Goal: Task Accomplishment & Management: Manage account settings

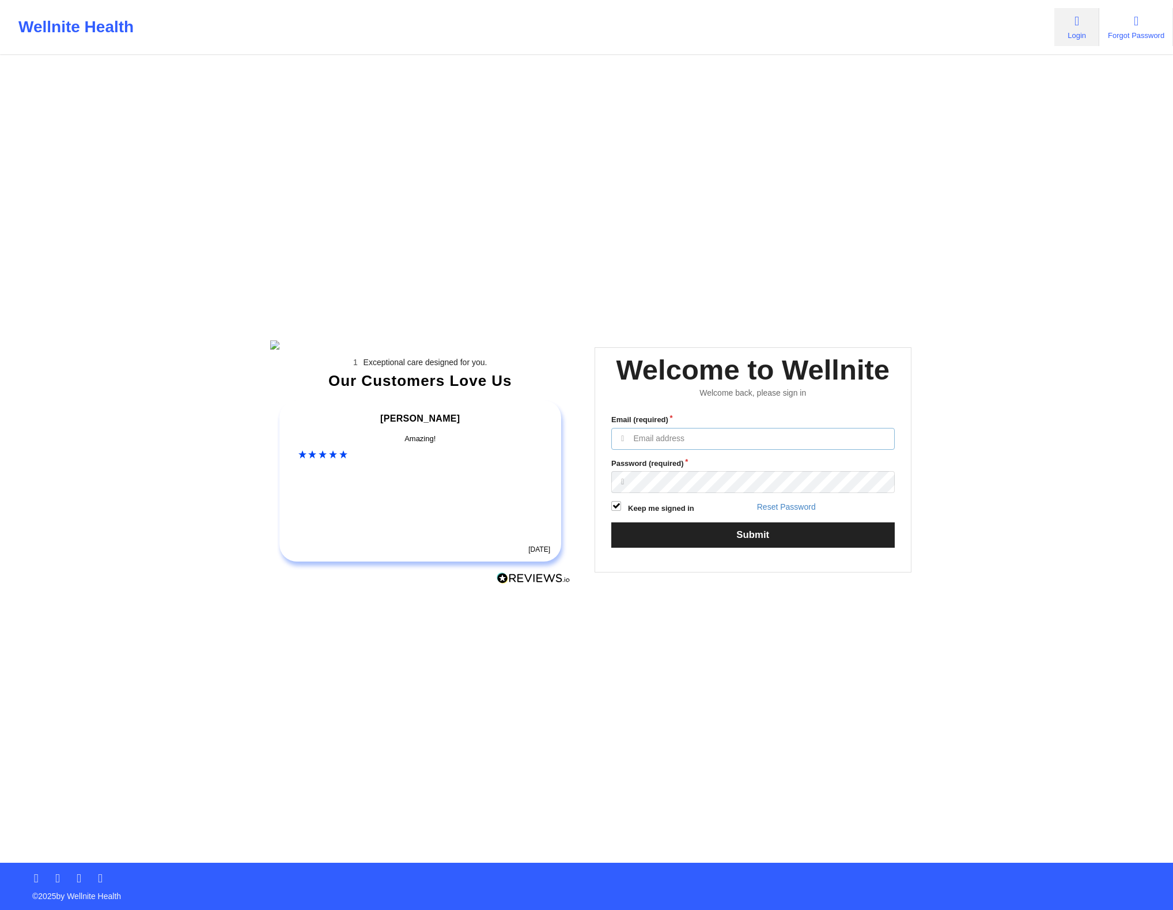
click at [660, 450] on input "Email (required)" at bounding box center [752, 439] width 283 height 22
click at [829, 450] on input "Email (required)" at bounding box center [752, 439] width 283 height 22
click at [527, 158] on div "Exceptional care designed for you. Our Customers Love Us [PERSON_NAME] C Amazin…" at bounding box center [586, 431] width 665 height 863
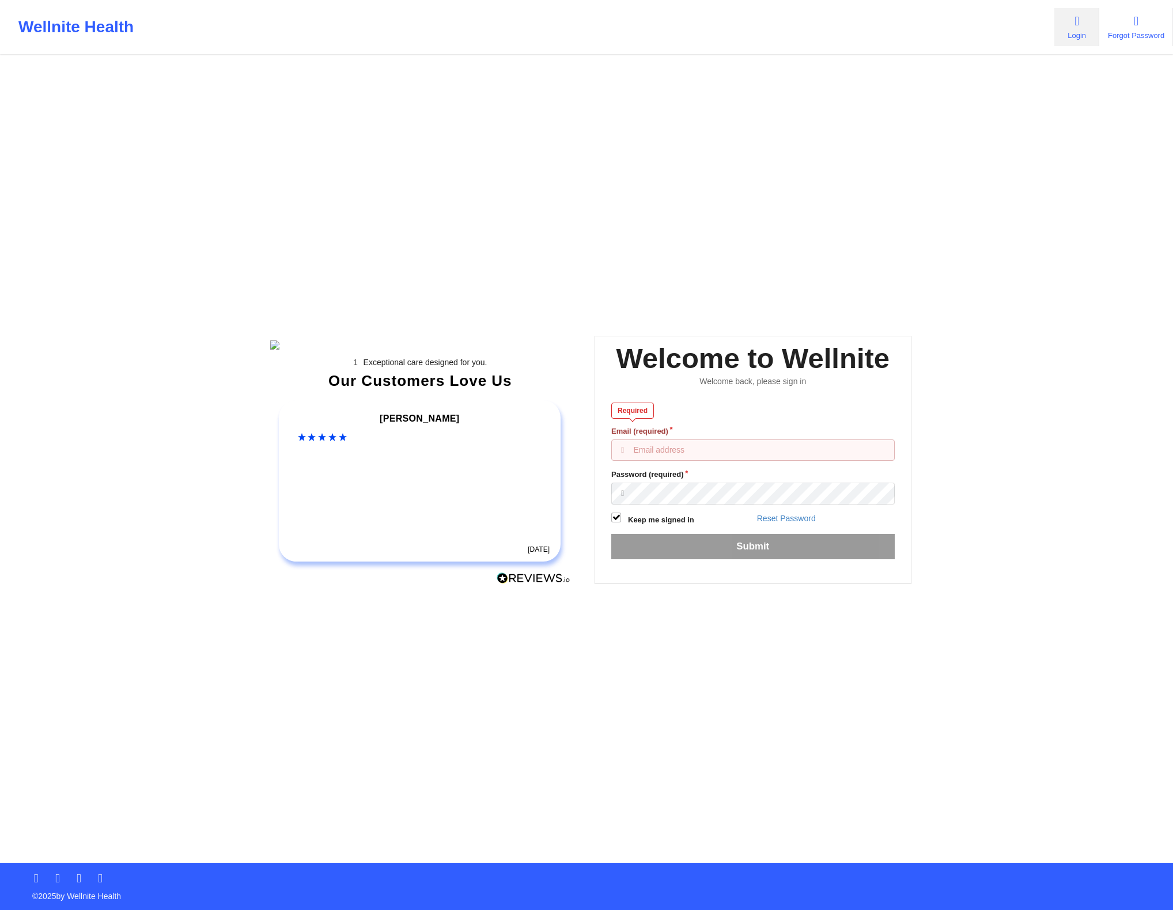
click at [708, 462] on input "Email (required)" at bounding box center [752, 451] width 283 height 22
type input "test"
click at [690, 462] on input "test" at bounding box center [752, 451] width 283 height 22
click at [689, 462] on input "test" at bounding box center [752, 451] width 283 height 22
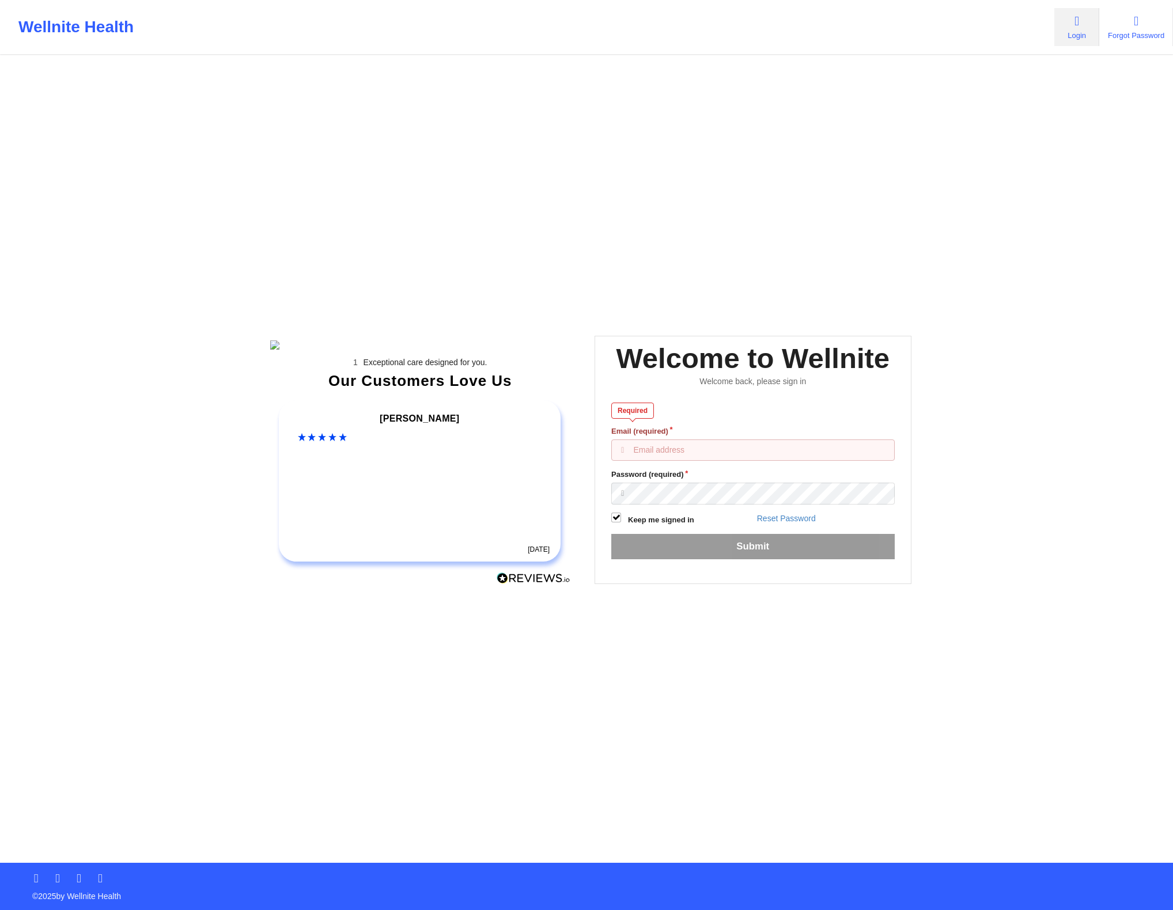
click at [691, 462] on input "Email (required)" at bounding box center [752, 451] width 283 height 22
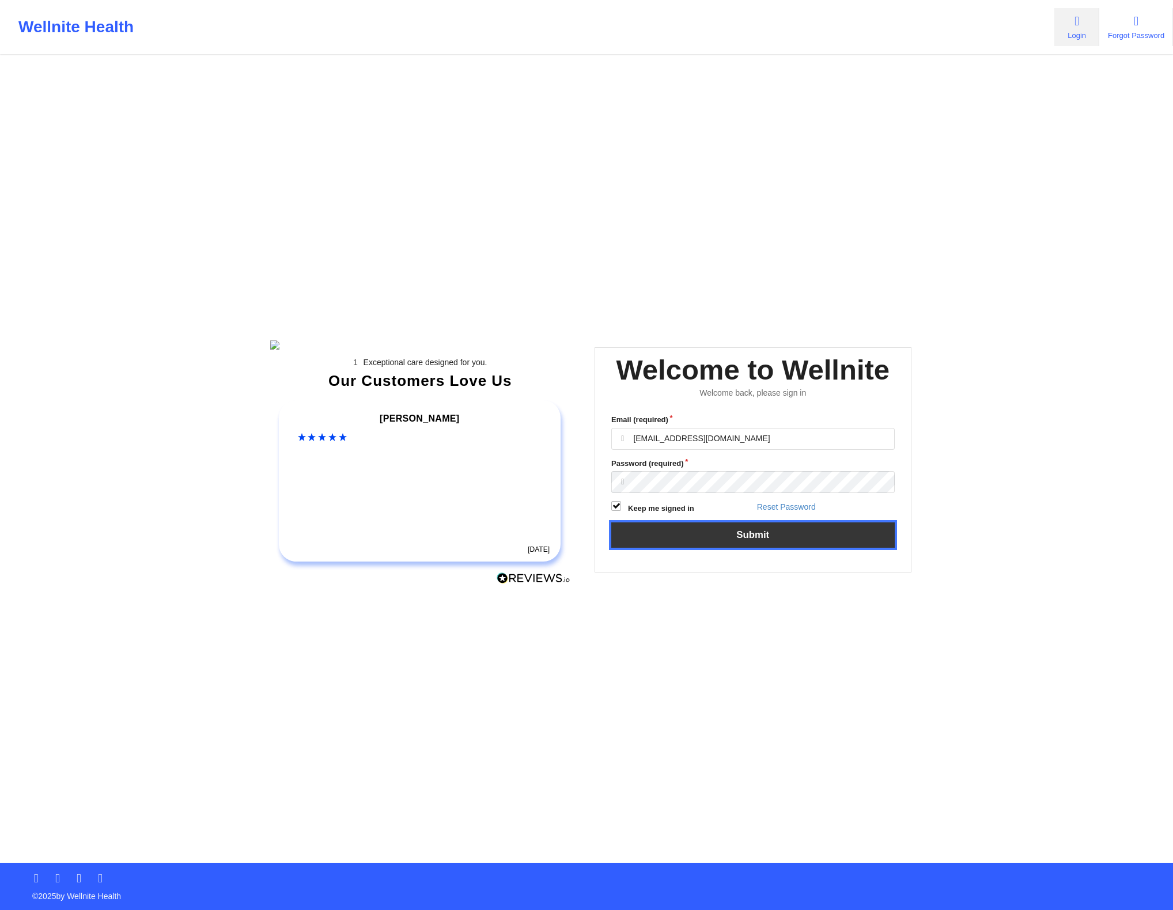
click at [727, 547] on button "Submit" at bounding box center [752, 535] width 283 height 25
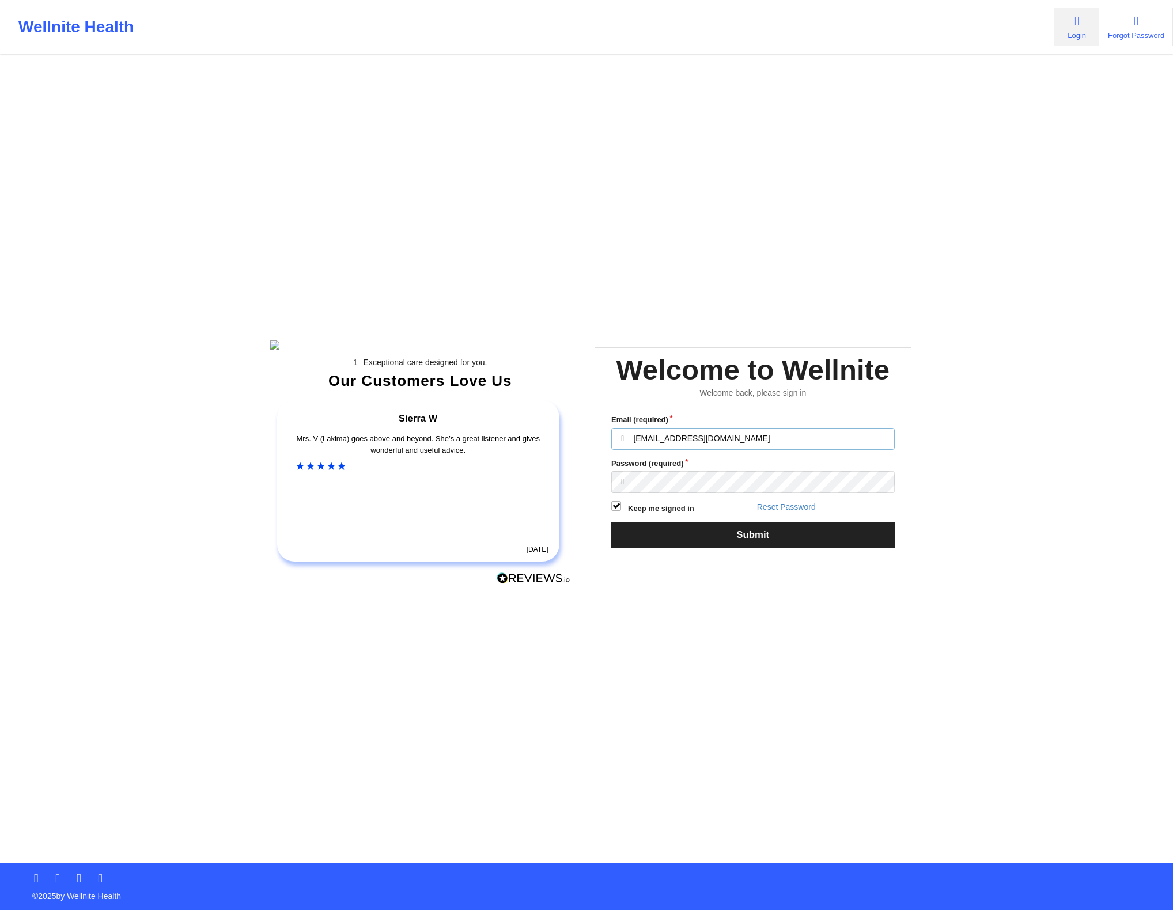
click at [706, 449] on input "tai+therapist@wellnite.com" at bounding box center [752, 439] width 283 height 22
paste input "anabelle_gerhold85@exampl"
type input "[EMAIL_ADDRESS][DOMAIN_NAME]"
click at [699, 543] on button "Submit" at bounding box center [752, 535] width 283 height 25
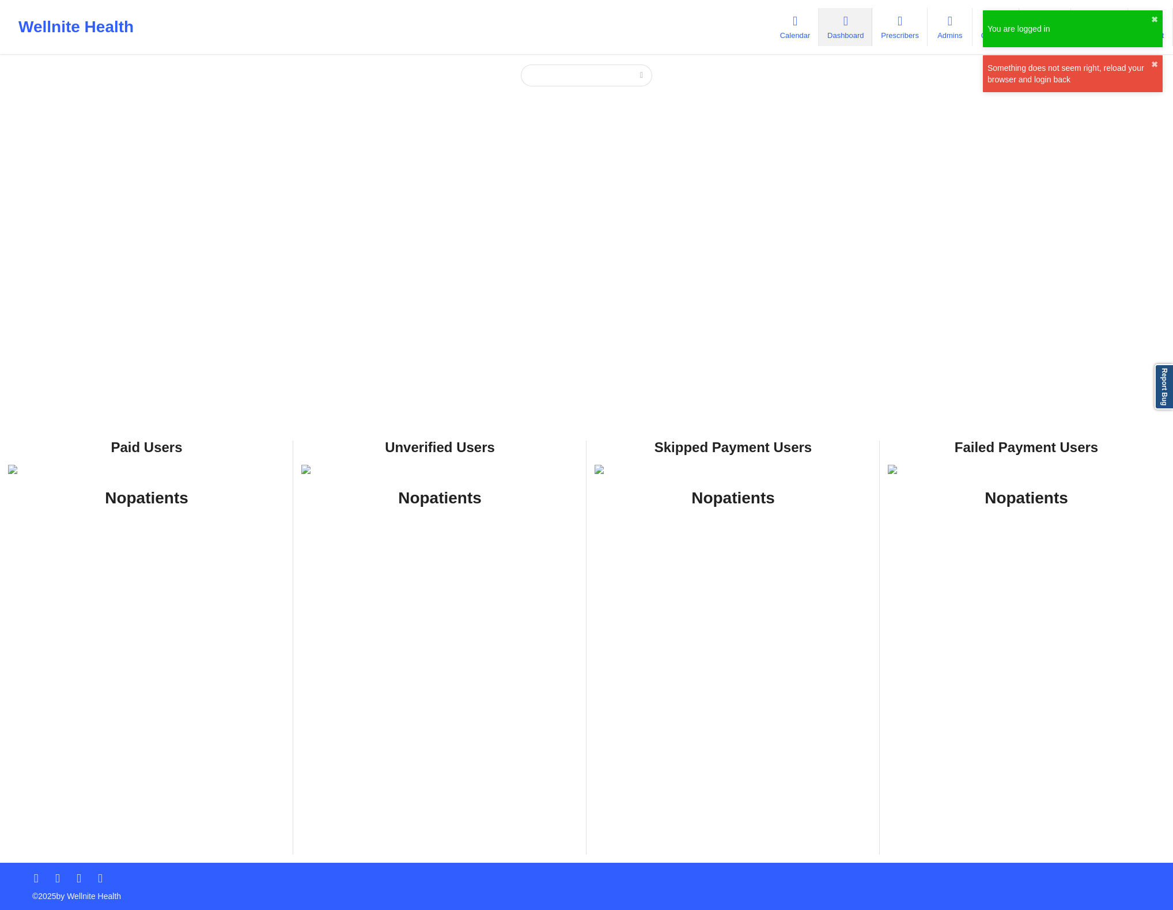
click at [710, 62] on div "Paid Unverified Skipped Failed Paid Users No patients Unverified Users No patie…" at bounding box center [586, 431] width 1173 height 863
click at [788, 27] on icon at bounding box center [795, 21] width 15 height 13
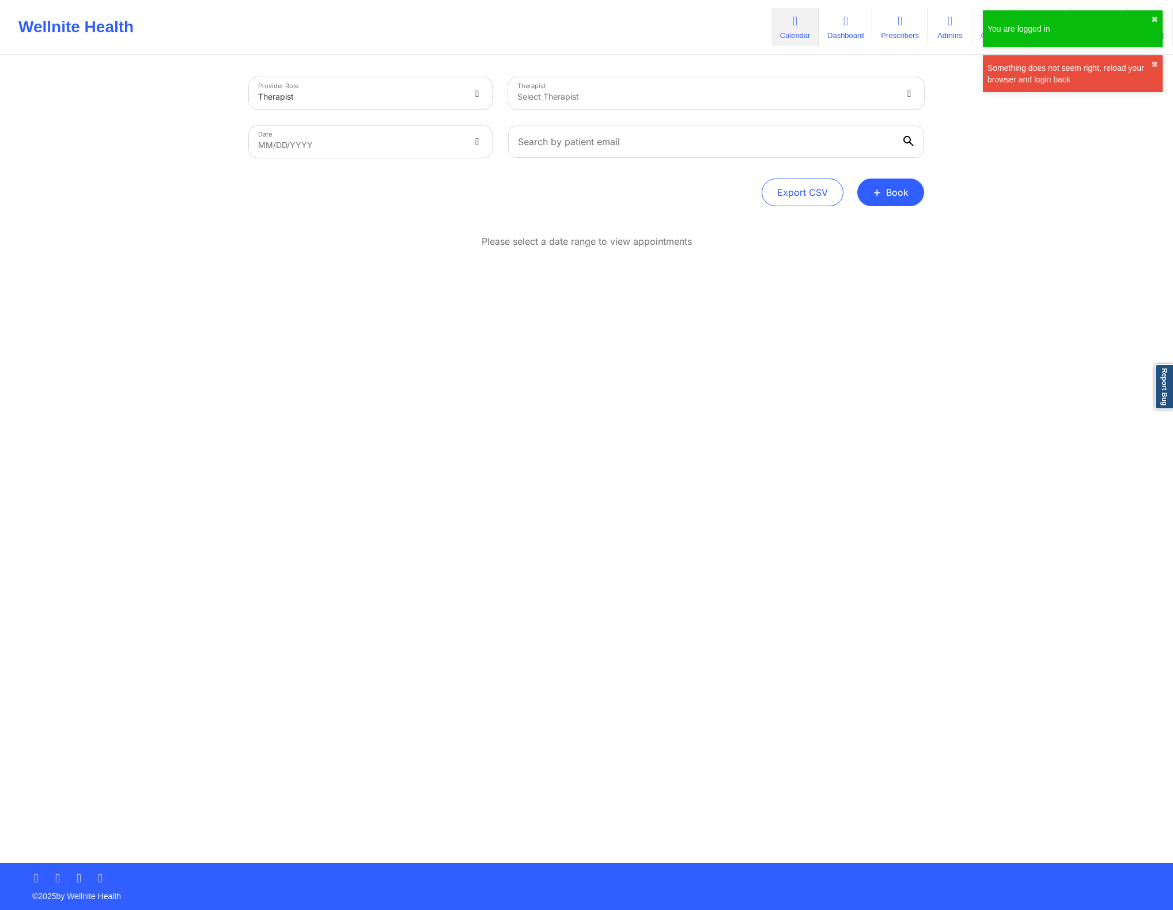
click at [662, 97] on div at bounding box center [706, 97] width 378 height 14
click at [870, 338] on div "Provider Role Therapist Therapist Select Therapist Date MM/DD/YYYY Export CSV +…" at bounding box center [586, 459] width 691 height 807
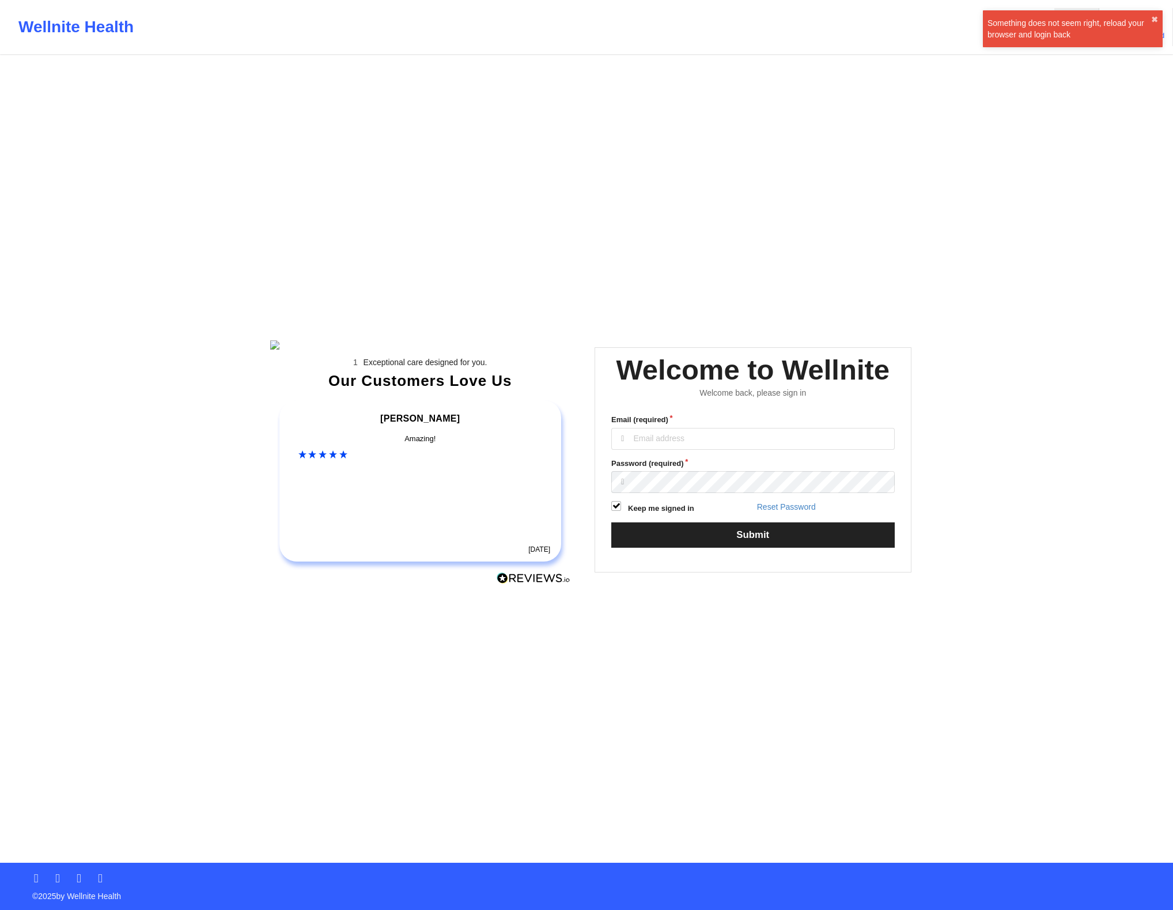
click at [729, 426] on label "Email (required)" at bounding box center [752, 420] width 283 height 12
click at [729, 440] on input "Email (required)" at bounding box center [752, 439] width 283 height 22
click at [724, 450] on input "Email (required)" at bounding box center [752, 439] width 283 height 22
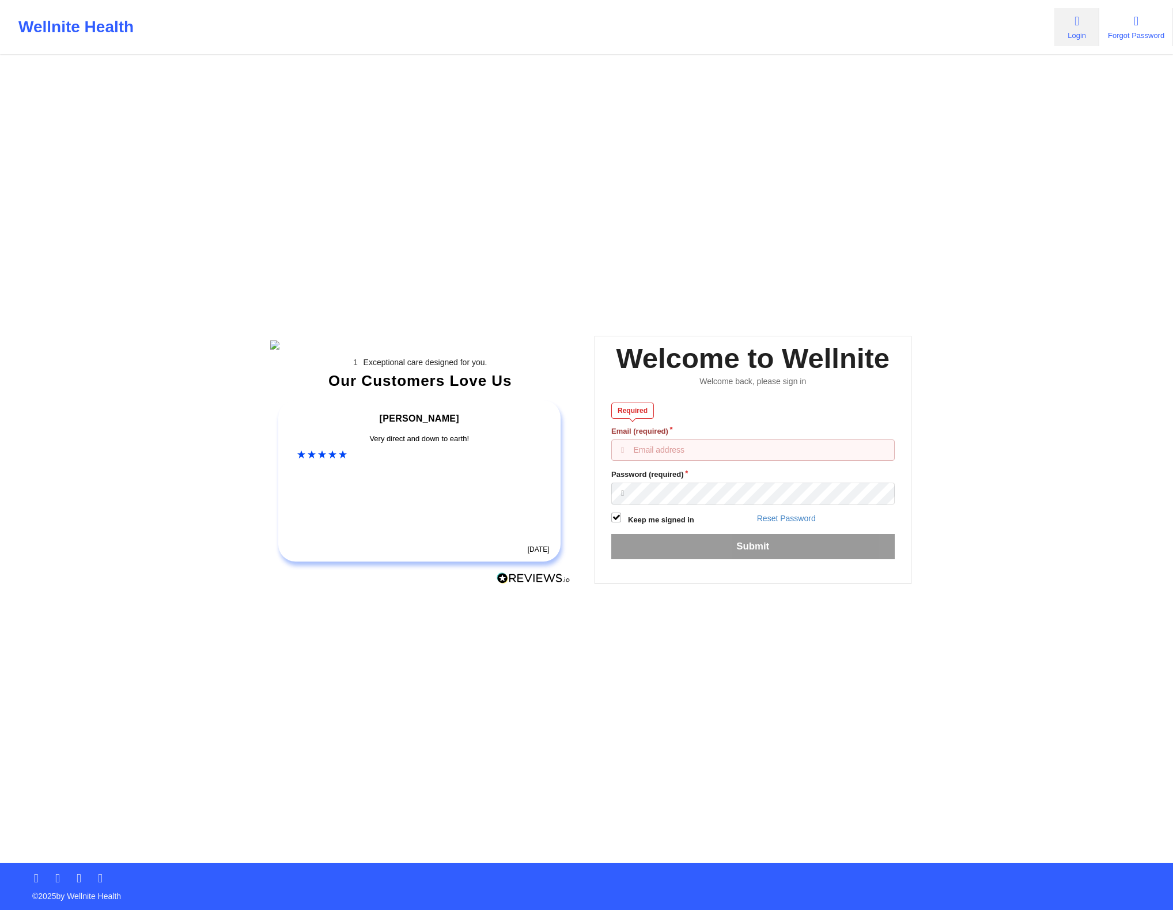
click at [689, 462] on input "Email (required)" at bounding box center [752, 451] width 283 height 22
paste input "[EMAIL_ADDRESS][DOMAIN_NAME]"
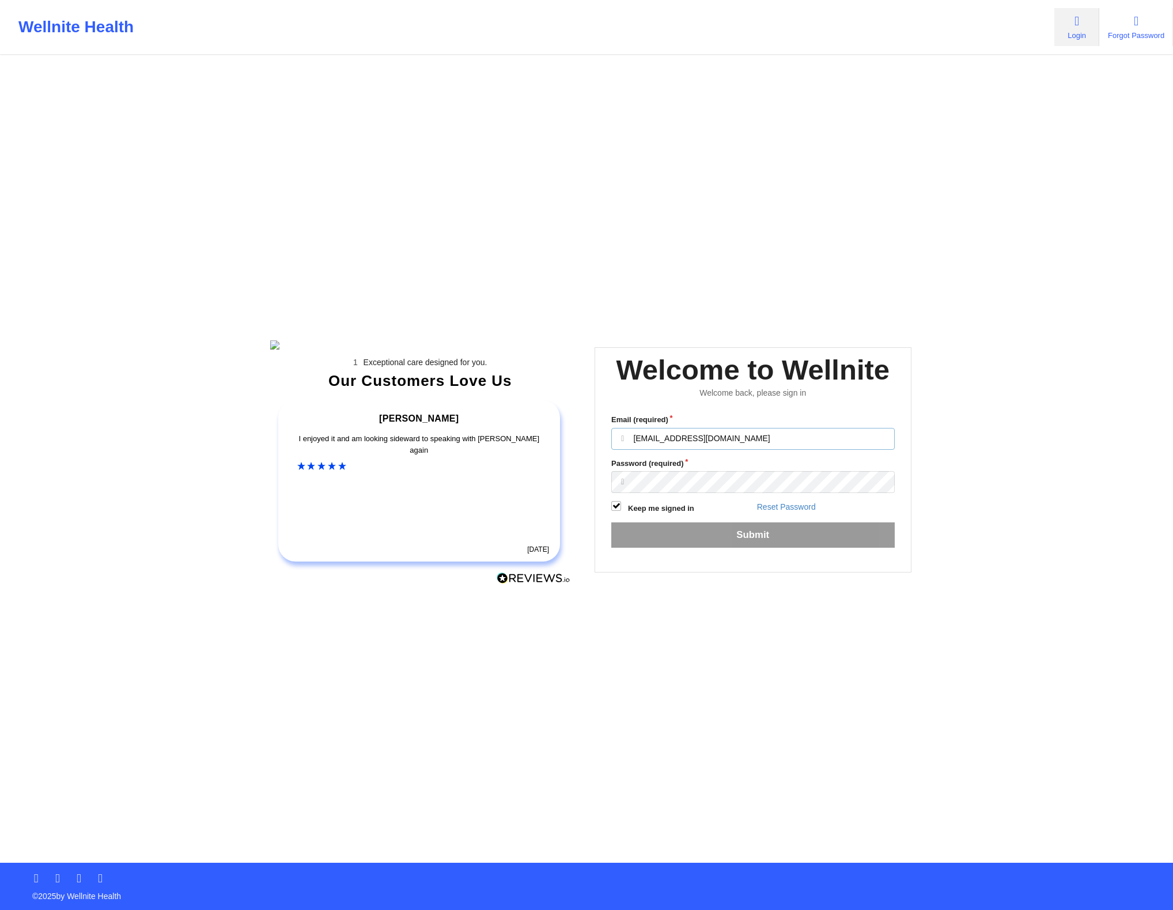
type input "[EMAIL_ADDRESS][DOMAIN_NAME]"
click at [750, 547] on button "Submit" at bounding box center [752, 535] width 283 height 25
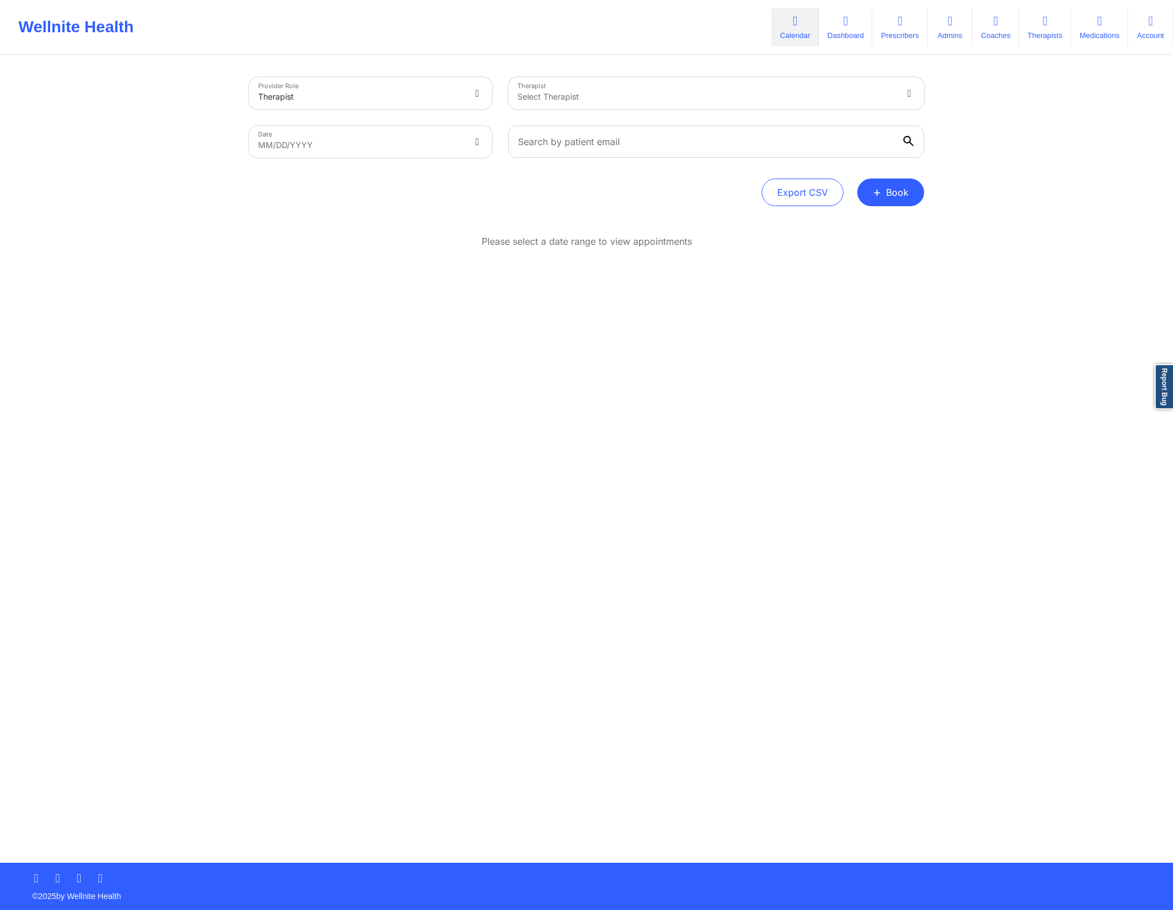
click at [710, 398] on div "Provider Role Therapist Therapist Select Therapist Date MM/DD/YYYY Export CSV +…" at bounding box center [586, 459] width 691 height 807
click at [723, 353] on div "Provider Role Therapist Therapist Select Therapist Date MM/DD/YYYY Export CSV +…" at bounding box center [586, 459] width 691 height 807
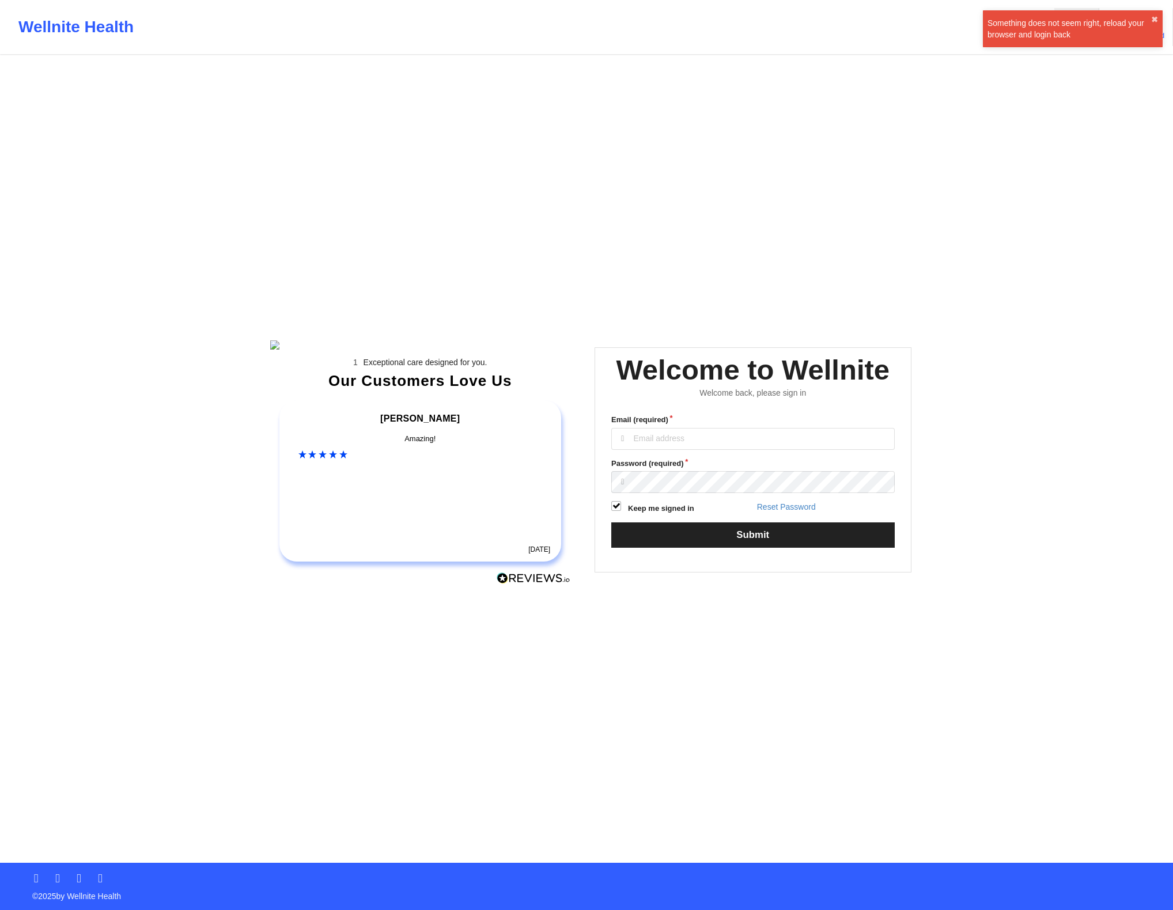
click at [723, 470] on label "Password (required)" at bounding box center [752, 464] width 283 height 12
click at [723, 463] on div "Email (required) Password (required) Keep me signed in Reset Password Submit" at bounding box center [753, 485] width 300 height 158
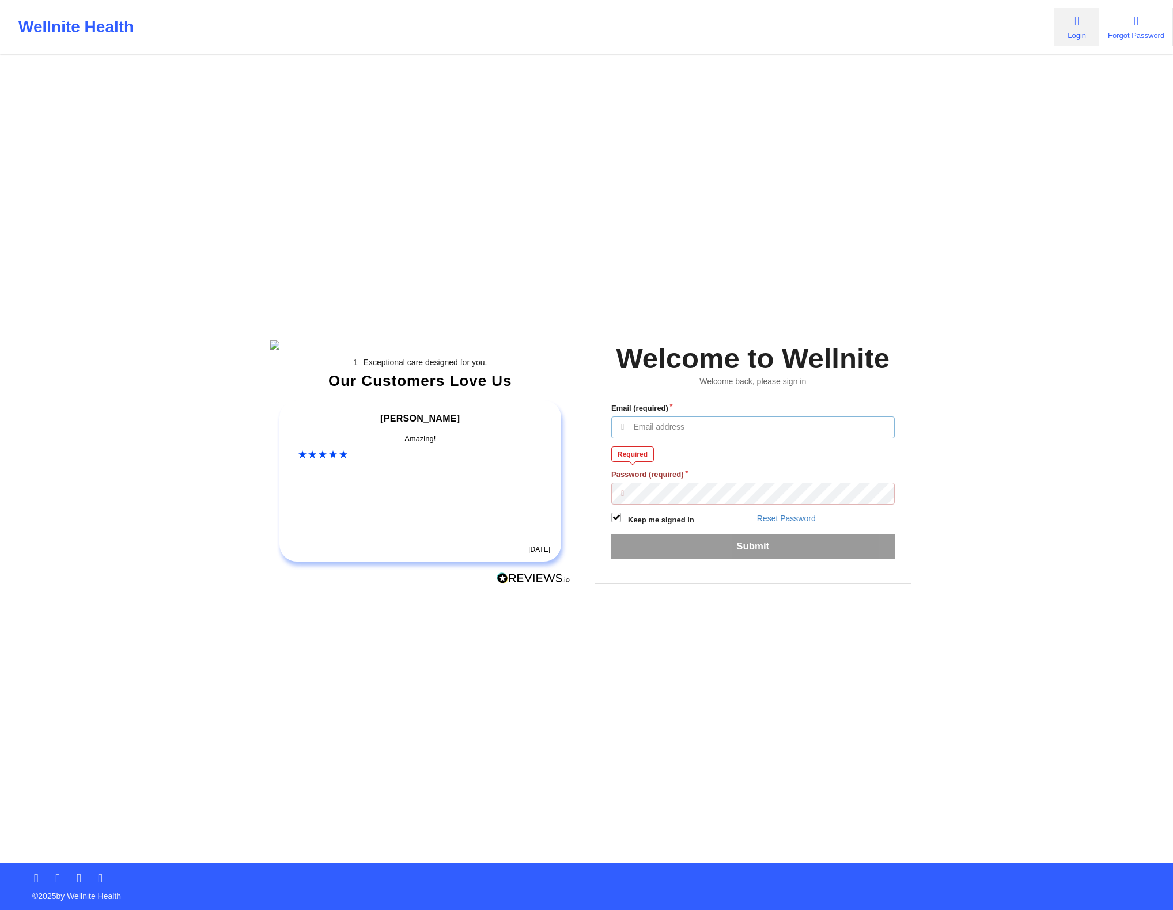
type input "[EMAIL_ADDRESS][DOMAIN_NAME]"
click at [719, 438] on input "[EMAIL_ADDRESS][DOMAIN_NAME]" at bounding box center [752, 428] width 283 height 22
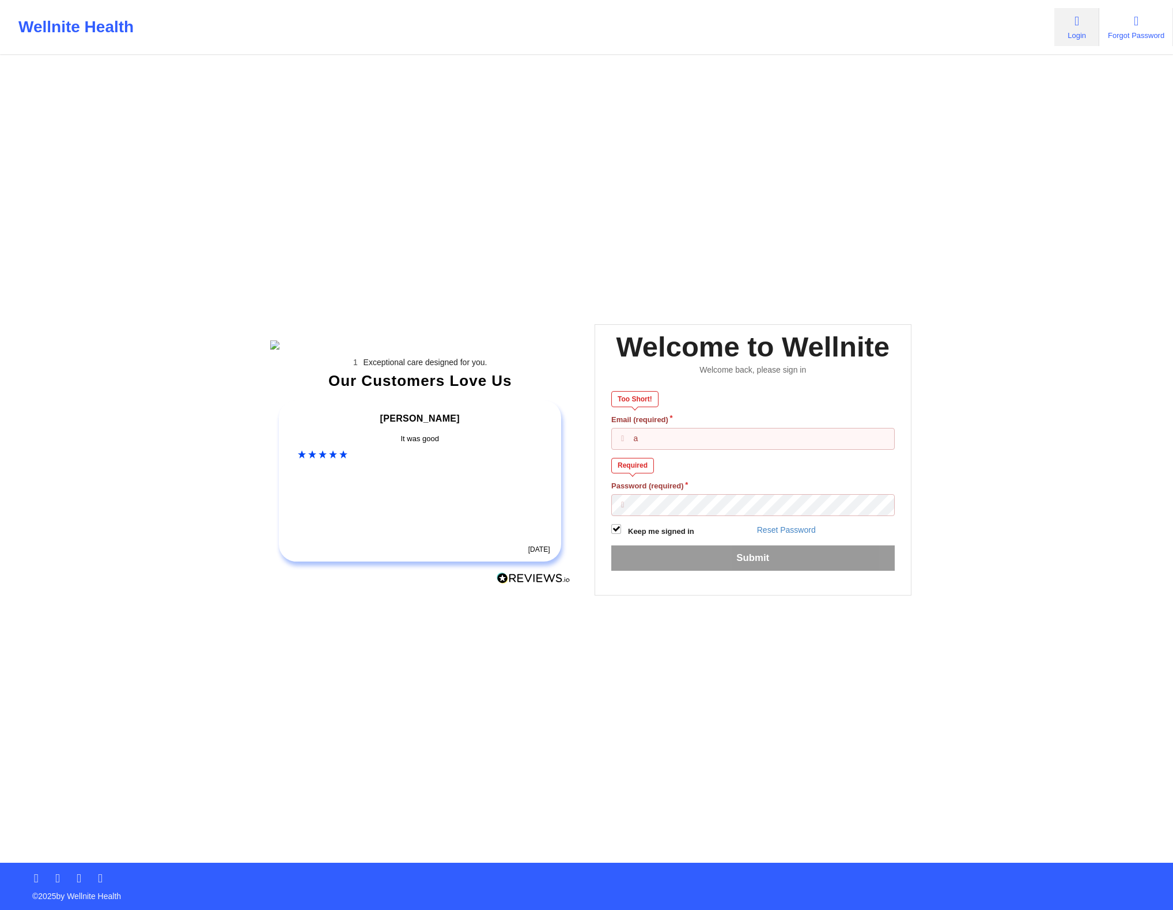
type input "[EMAIL_ADDRESS][DOMAIN_NAME]"
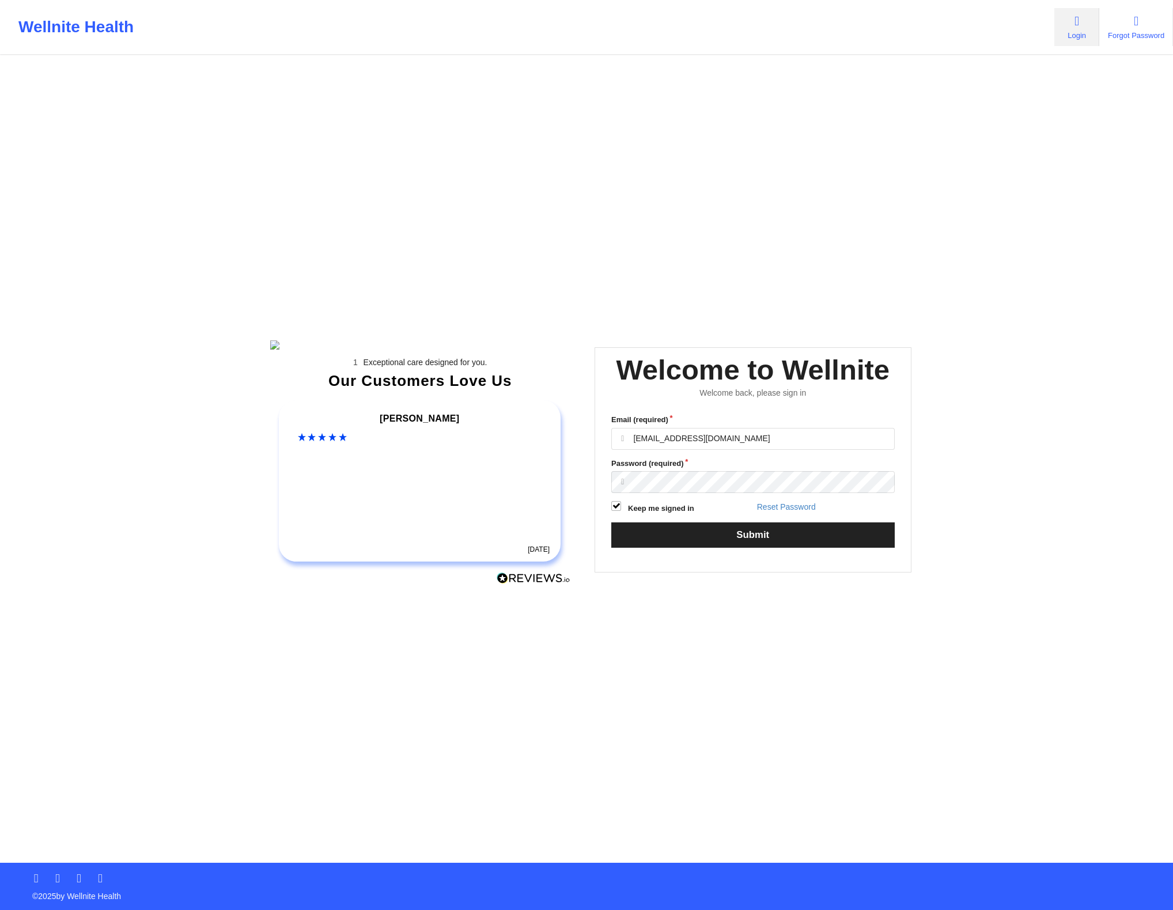
click at [610, 73] on div "Exceptional care designed for you. Our Customers Love Us [PERSON_NAME] C Amazin…" at bounding box center [586, 431] width 665 height 863
click at [683, 138] on div "Exceptional care designed for you. Our Customers Love Us [PERSON_NAME] C Amazin…" at bounding box center [586, 431] width 665 height 863
click at [732, 468] on div "Email (required) Password (required) Keep me signed in Reset Password Submit" at bounding box center [753, 485] width 300 height 158
click at [738, 449] on input "Email (required)" at bounding box center [752, 439] width 283 height 22
click at [882, 213] on div "Exceptional care designed for you. Our Customers Love Us [PERSON_NAME] C Amazin…" at bounding box center [586, 431] width 665 height 863
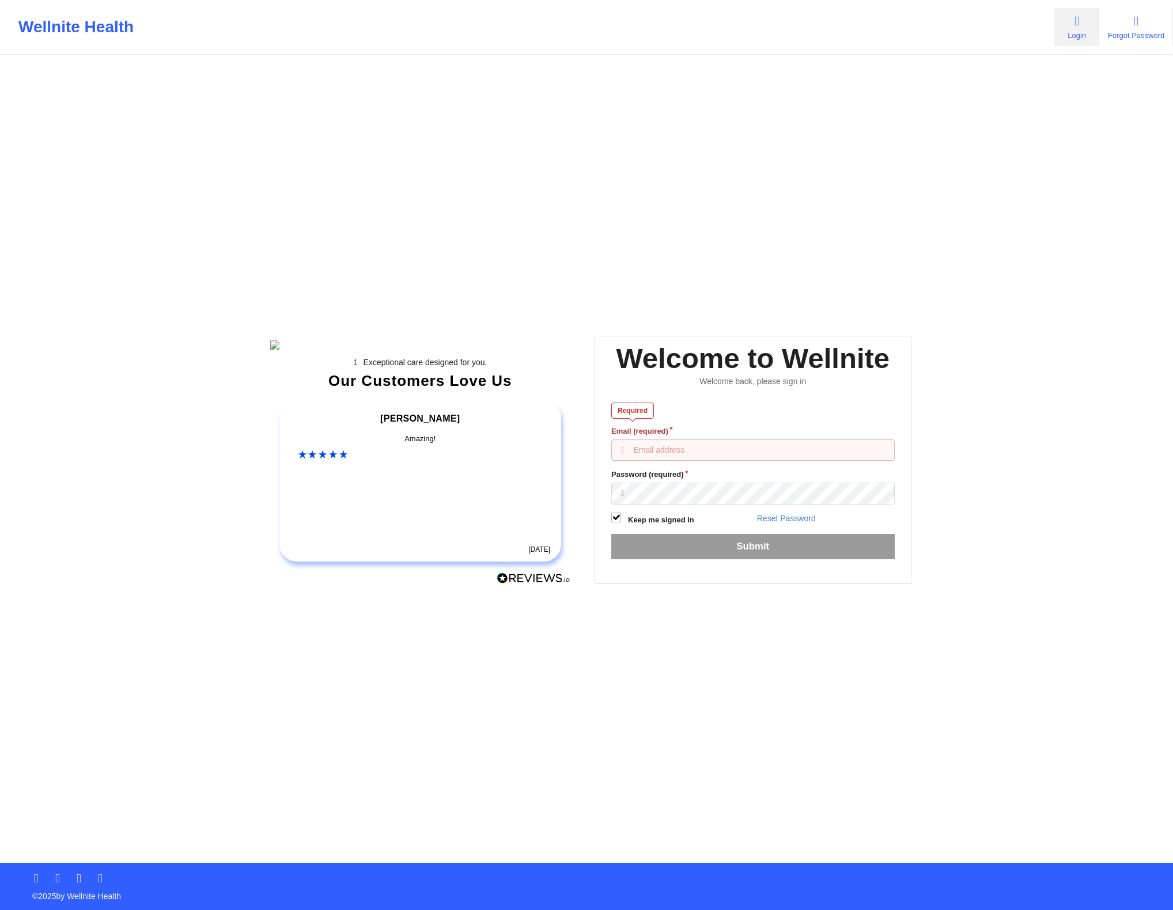
click at [758, 462] on input "Email (required)" at bounding box center [752, 451] width 283 height 22
paste input "[EMAIL_ADDRESS][DOMAIN_NAME]"
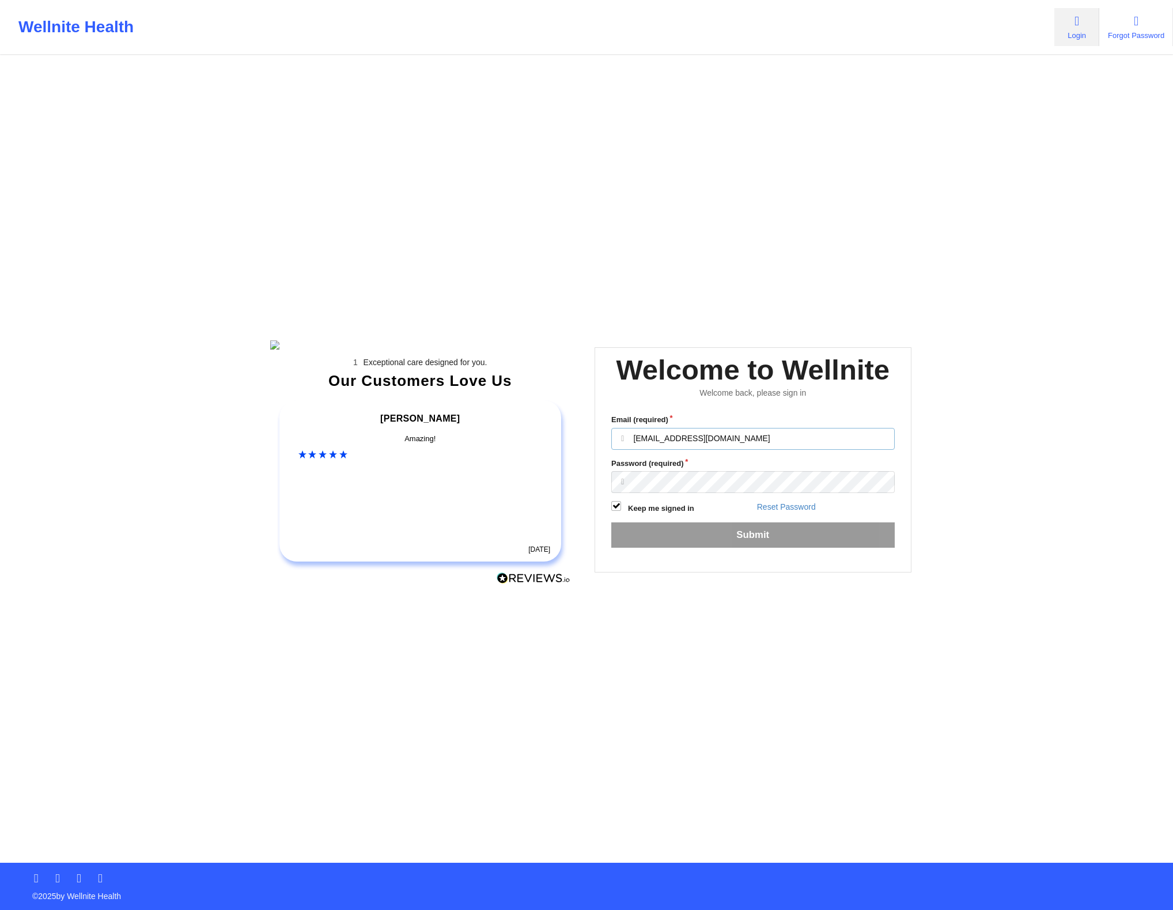
type input "[EMAIL_ADDRESS][DOMAIN_NAME]"
click at [717, 544] on button "Submit" at bounding box center [752, 535] width 283 height 25
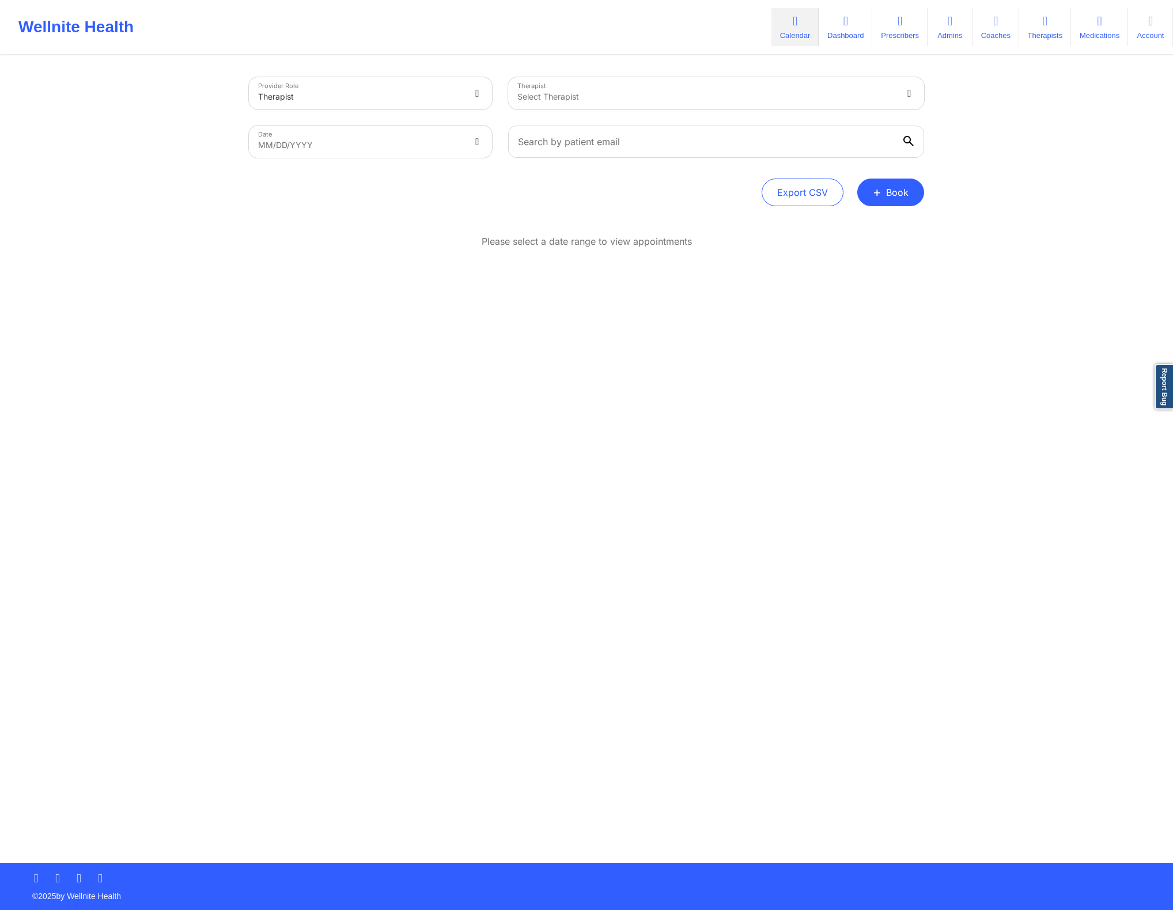
click at [830, 388] on div "Provider Role Therapist Therapist Select Therapist Date MM/DD/YYYY Export CSV +…" at bounding box center [586, 459] width 691 height 807
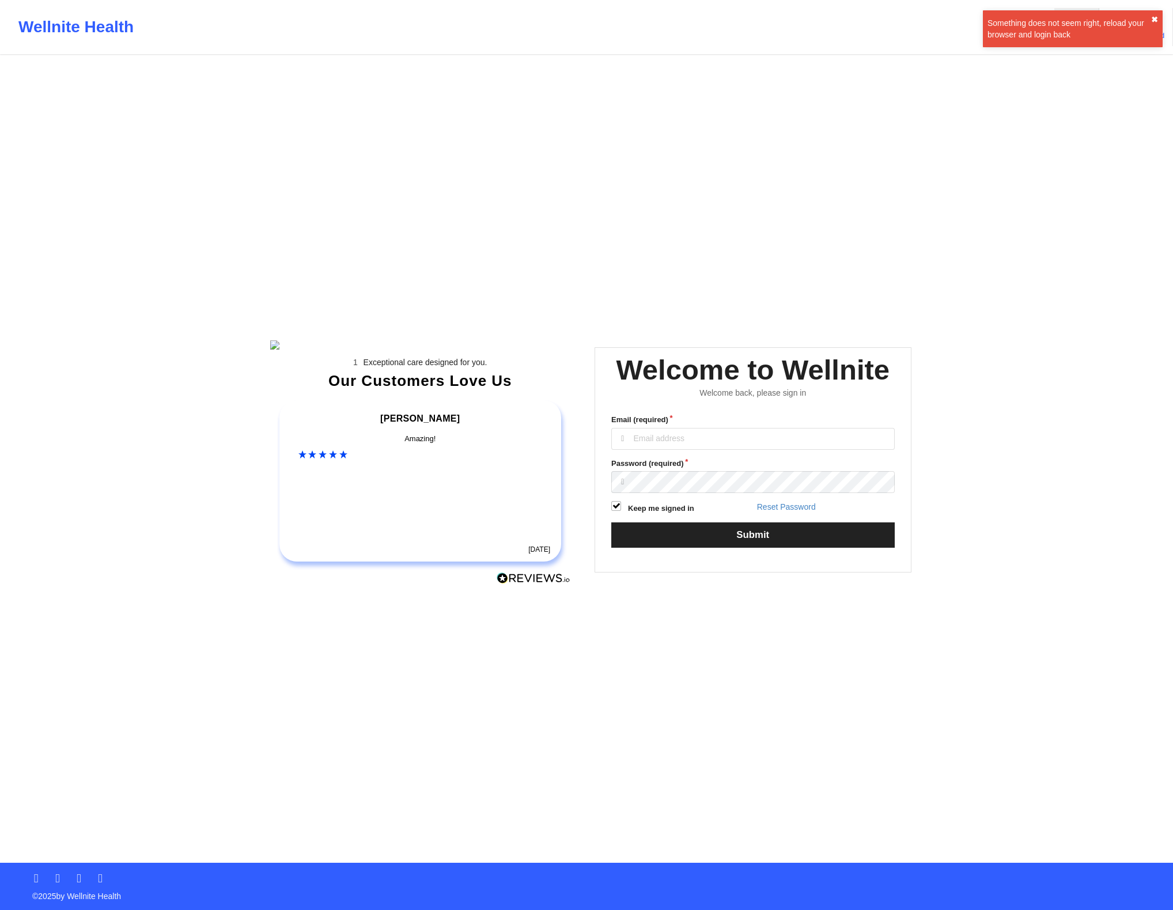
click at [1156, 21] on button "✖︎" at bounding box center [1154, 19] width 7 height 9
click at [1173, 167] on div "Wellnite Health Login Forgot Password Exceptional care designed for you. Our Cu…" at bounding box center [586, 431] width 1173 height 863
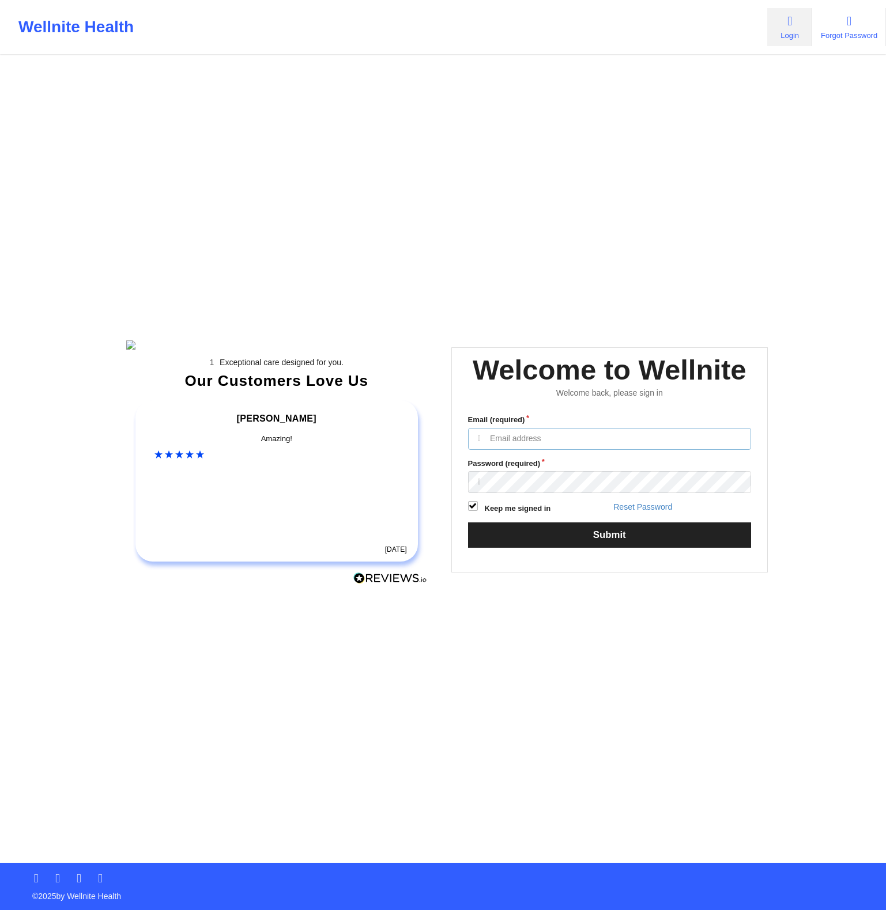
click at [533, 450] on input "Email (required)" at bounding box center [609, 439] width 283 height 22
type input "[EMAIL_ADDRESS][DOMAIN_NAME]"
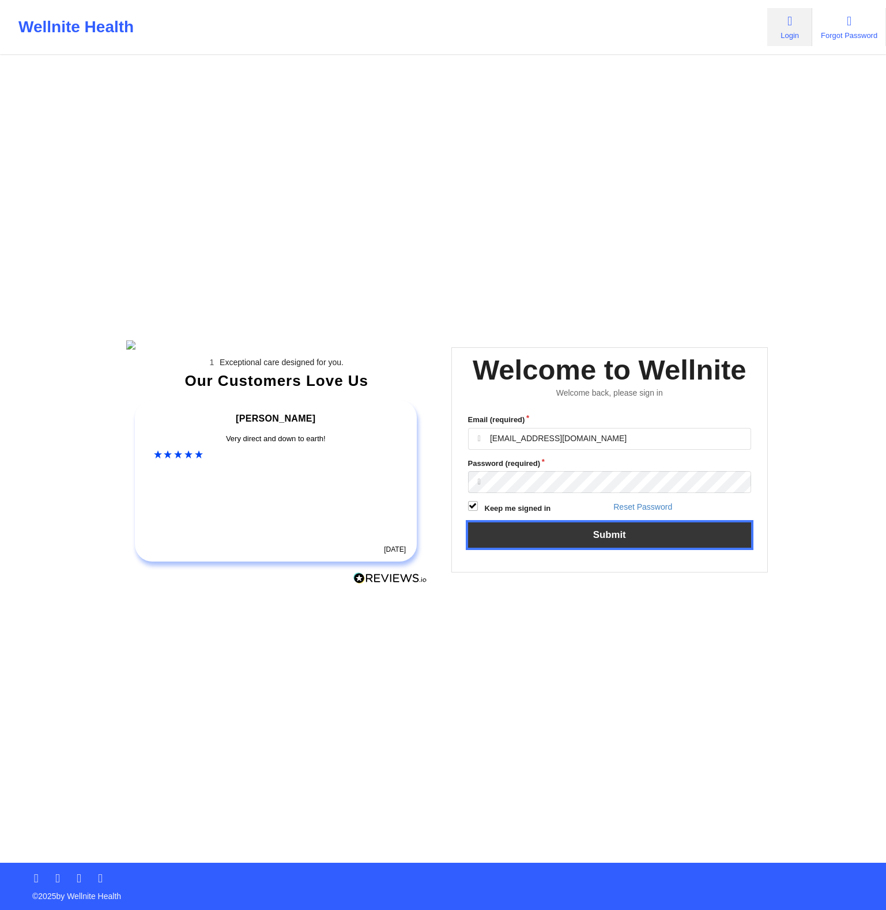
click at [642, 546] on button "Submit" at bounding box center [609, 535] width 283 height 25
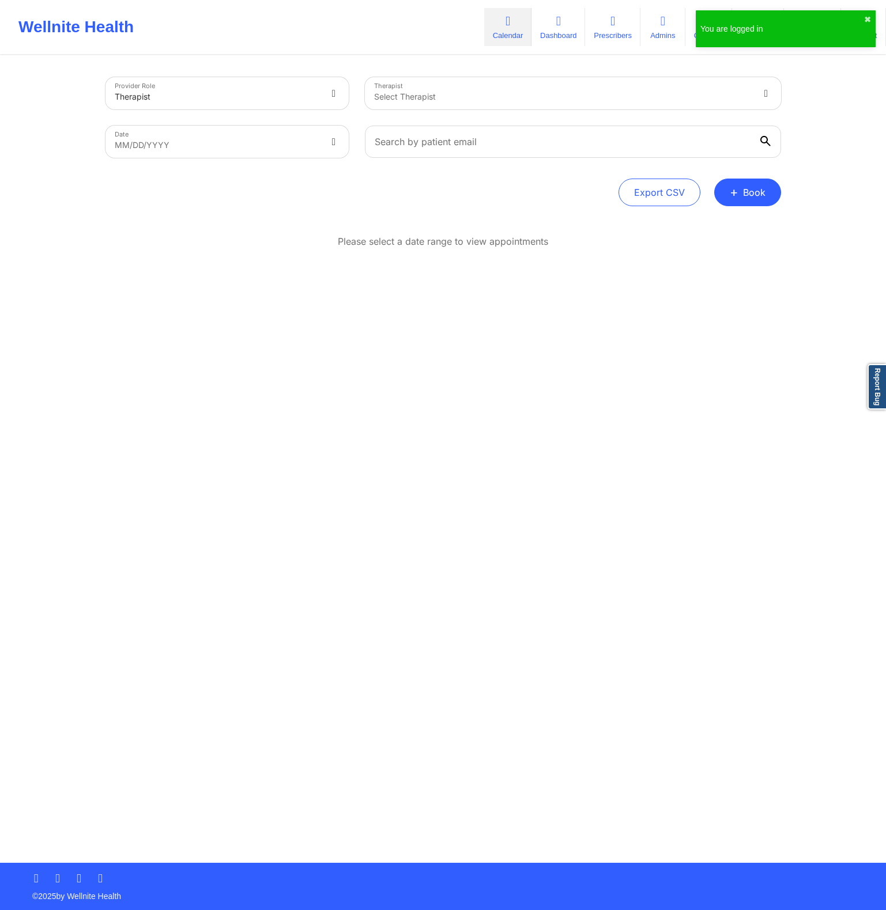
click at [684, 279] on div "Please select a date range to view appointments" at bounding box center [442, 279] width 675 height 88
